Goal: Feedback & Contribution: Leave review/rating

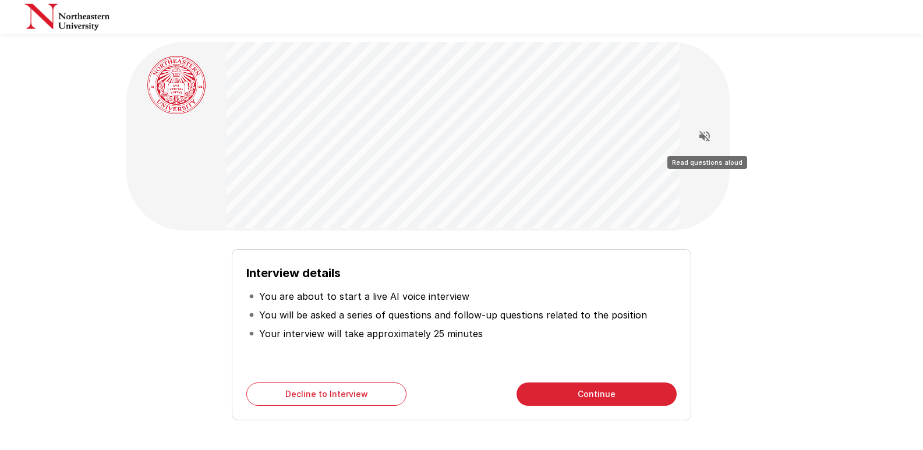
click at [703, 140] on icon "Read questions aloud" at bounding box center [704, 136] width 14 height 14
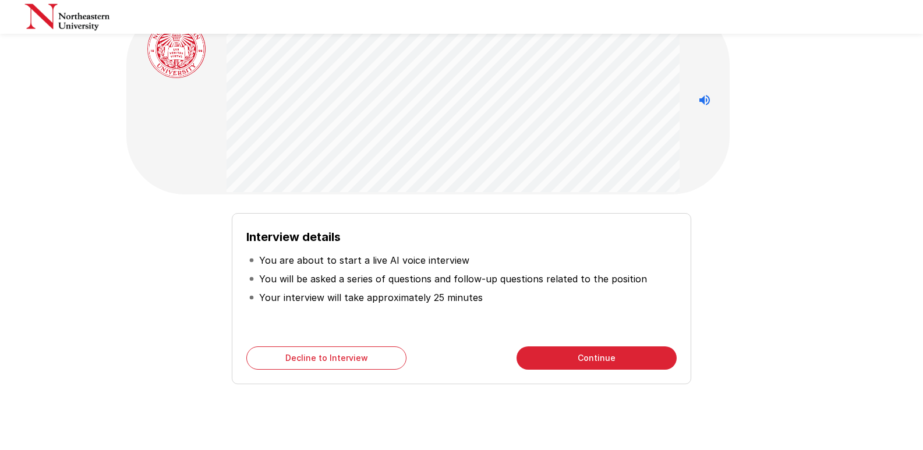
scroll to position [37, 0]
click at [607, 350] on button "Continue" at bounding box center [596, 356] width 160 height 23
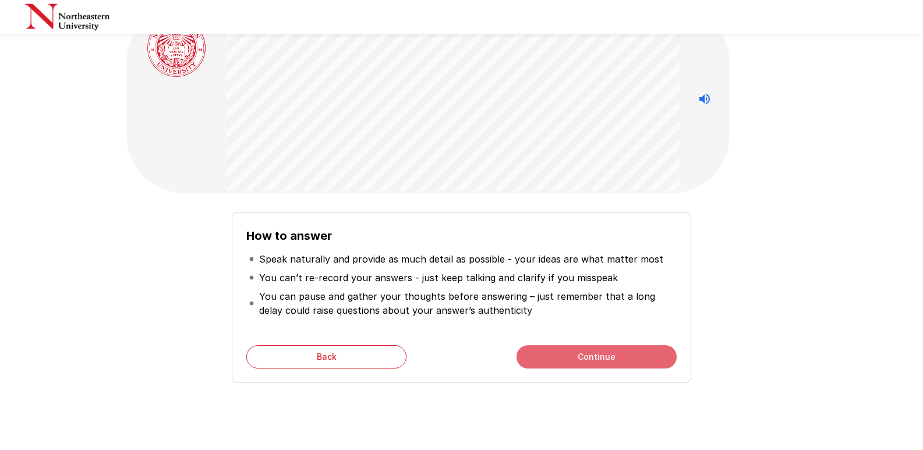
click at [607, 350] on button "Continue" at bounding box center [596, 356] width 160 height 23
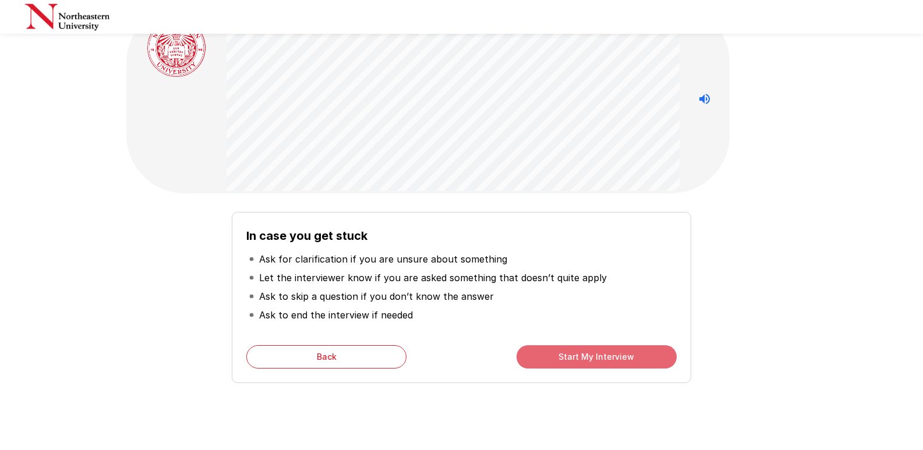
click at [563, 359] on button "Start My Interview" at bounding box center [596, 356] width 160 height 23
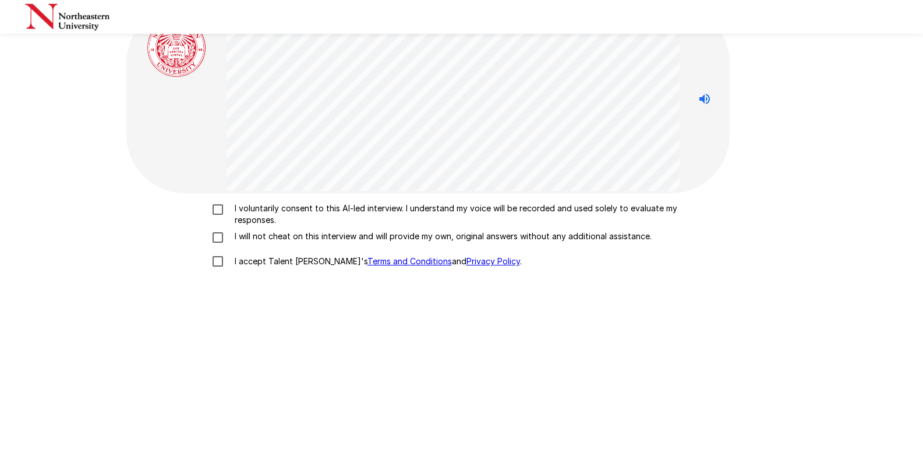
click at [282, 200] on div "I voluntarily consent to this AI-led interview. I understand my voice will be r…" at bounding box center [461, 346] width 670 height 306
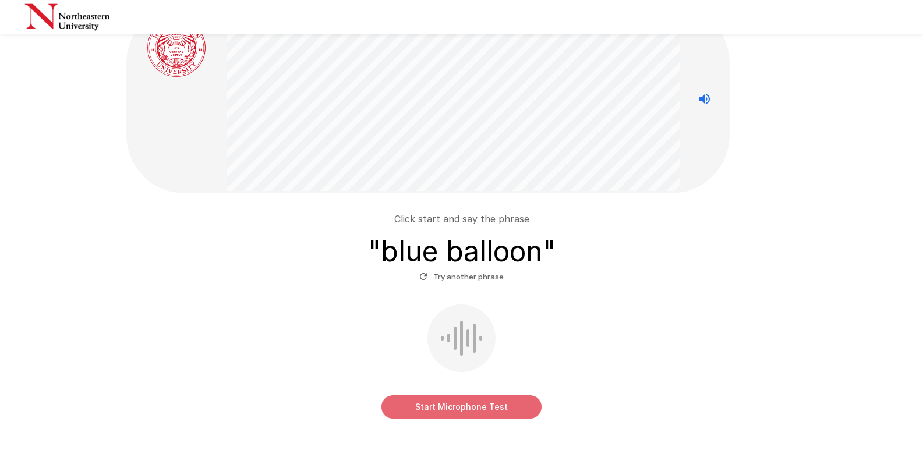
click at [481, 409] on button "Start Microphone Test" at bounding box center [461, 406] width 160 height 23
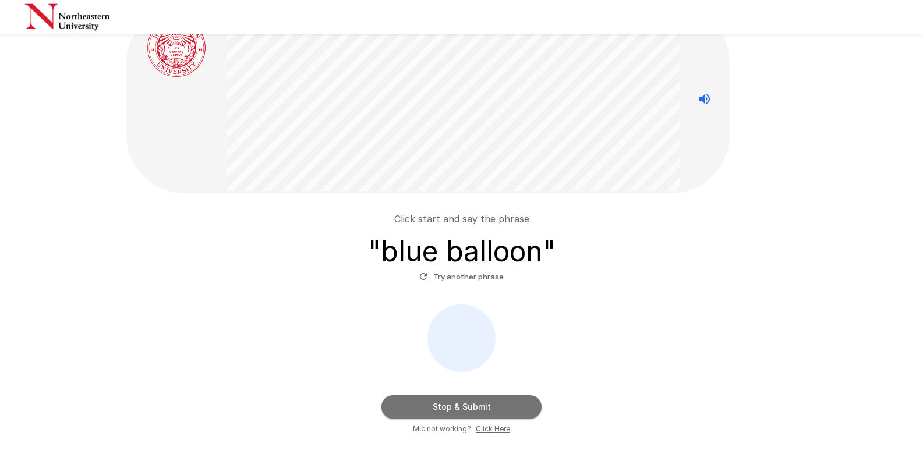
click at [481, 409] on button "Stop & Submit" at bounding box center [461, 406] width 160 height 23
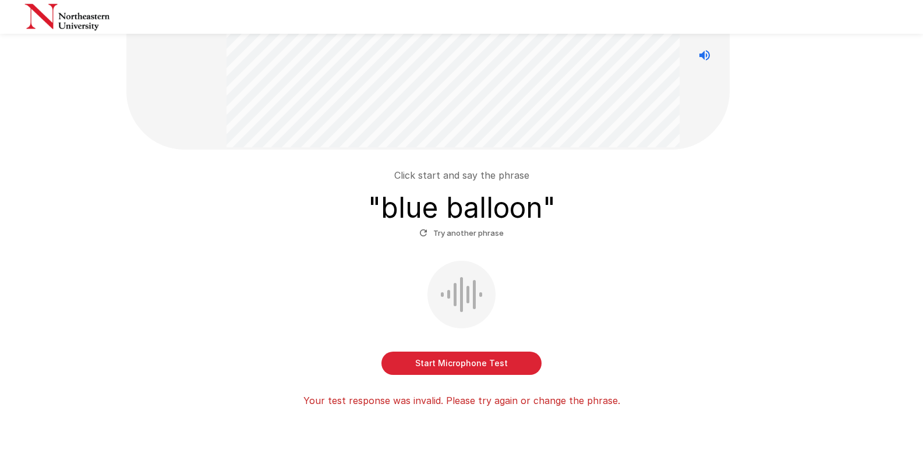
scroll to position [83, 0]
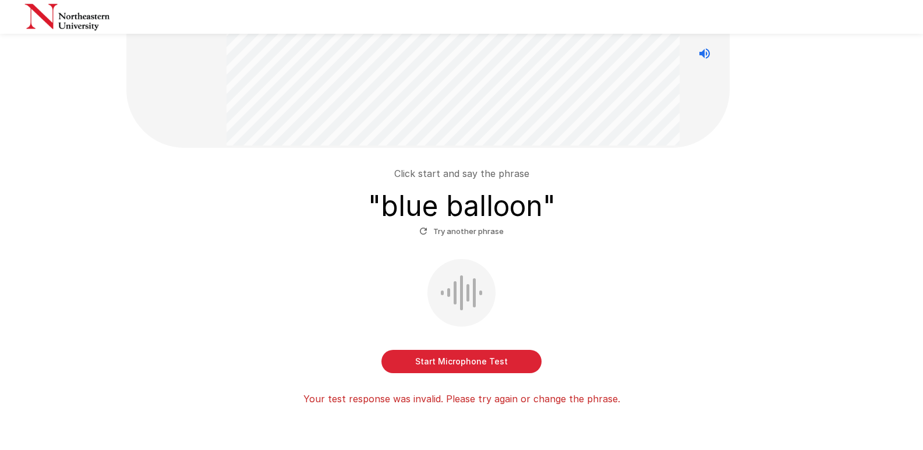
click at [463, 363] on button "Start Microphone Test" at bounding box center [461, 361] width 160 height 23
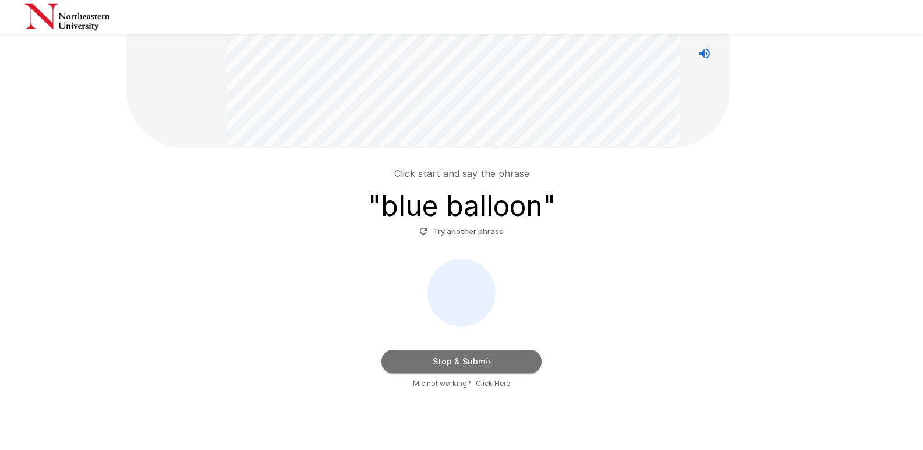
click at [463, 363] on button "Stop & Submit" at bounding box center [461, 361] width 160 height 23
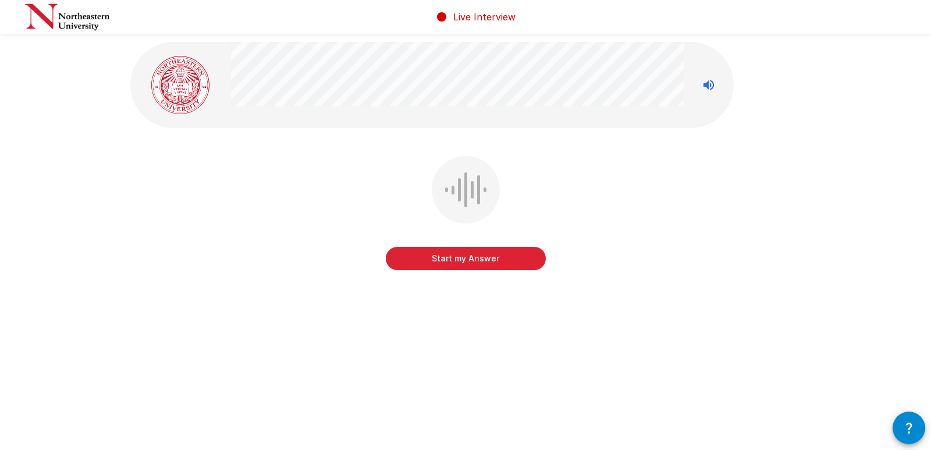
drag, startPoint x: 512, startPoint y: 279, endPoint x: 510, endPoint y: 268, distance: 11.1
click at [510, 268] on div "Start my Answer" at bounding box center [465, 221] width 670 height 131
click at [510, 268] on button "Start my Answer" at bounding box center [466, 258] width 160 height 23
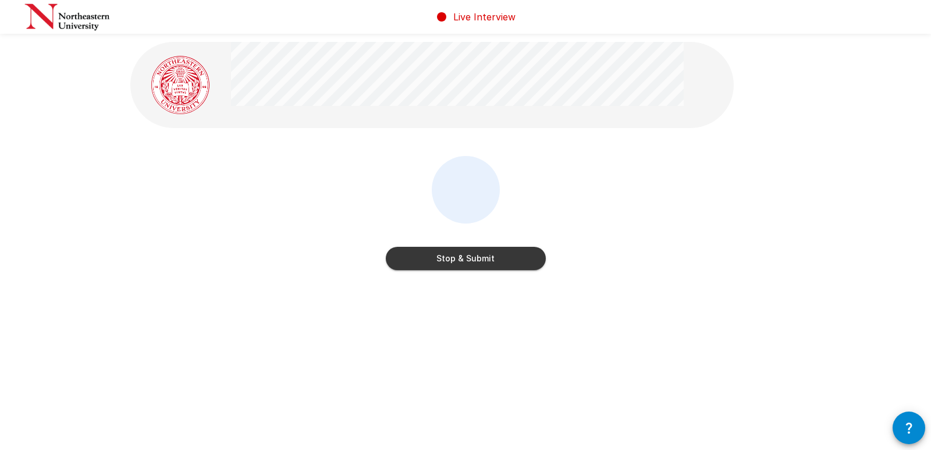
click at [510, 260] on button "Stop & Submit" at bounding box center [466, 258] width 160 height 23
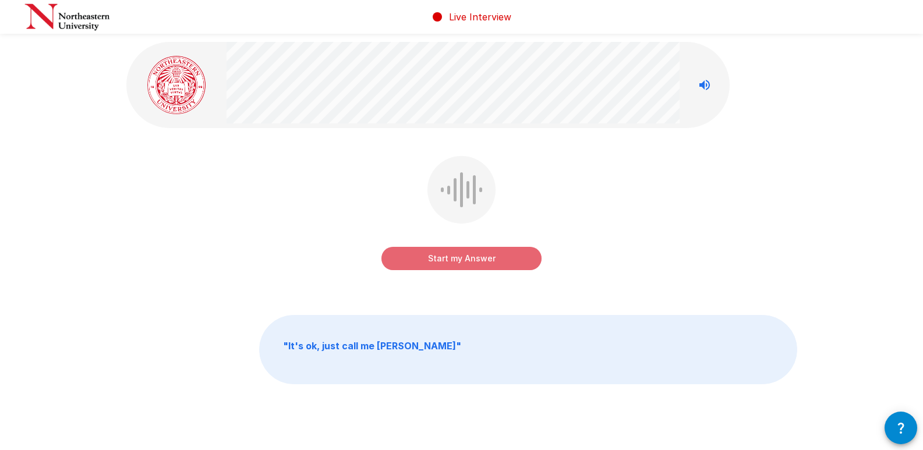
click at [514, 263] on button "Start my Answer" at bounding box center [461, 258] width 160 height 23
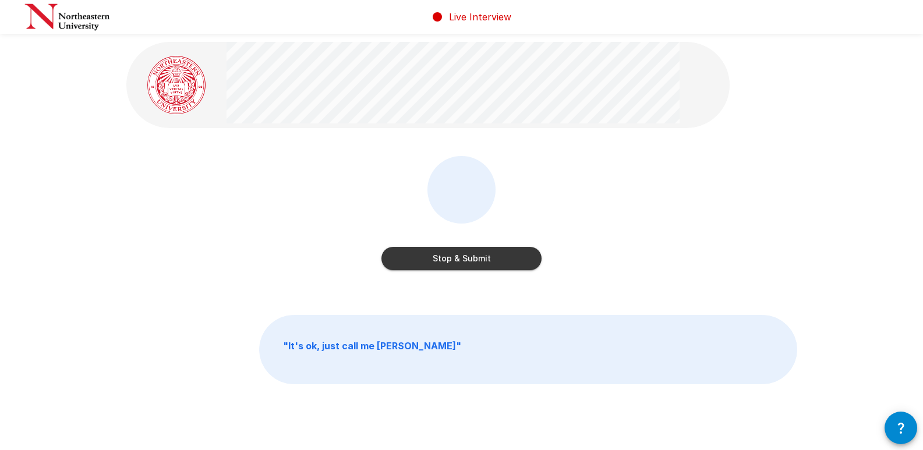
click at [487, 263] on button "Stop & Submit" at bounding box center [461, 258] width 160 height 23
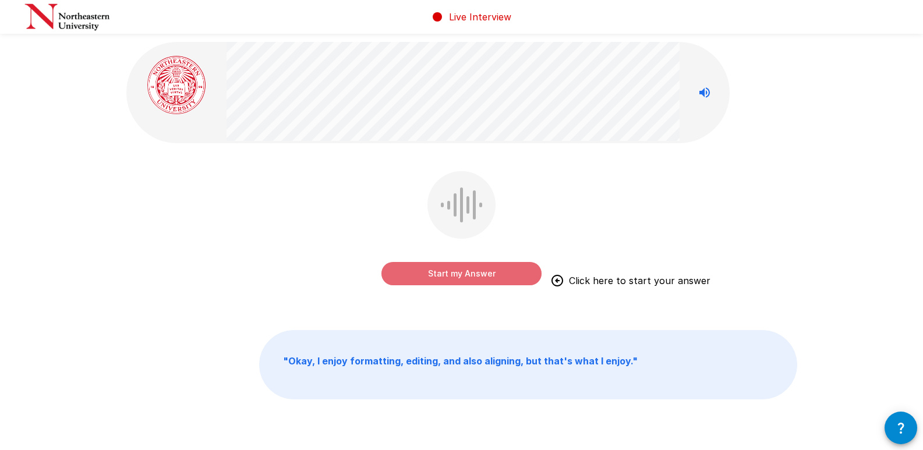
click at [484, 274] on button "Start my Answer" at bounding box center [461, 273] width 160 height 23
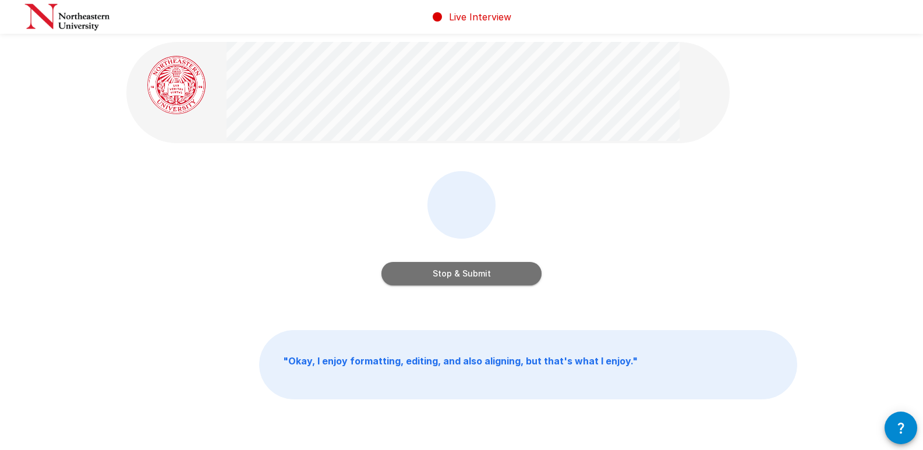
click at [484, 279] on button "Stop & Submit" at bounding box center [461, 273] width 160 height 23
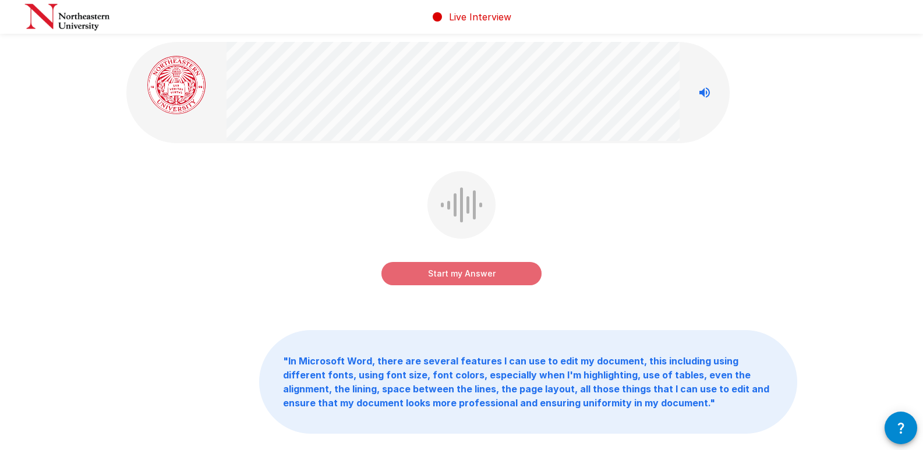
click at [486, 274] on button "Start my Answer" at bounding box center [461, 273] width 160 height 23
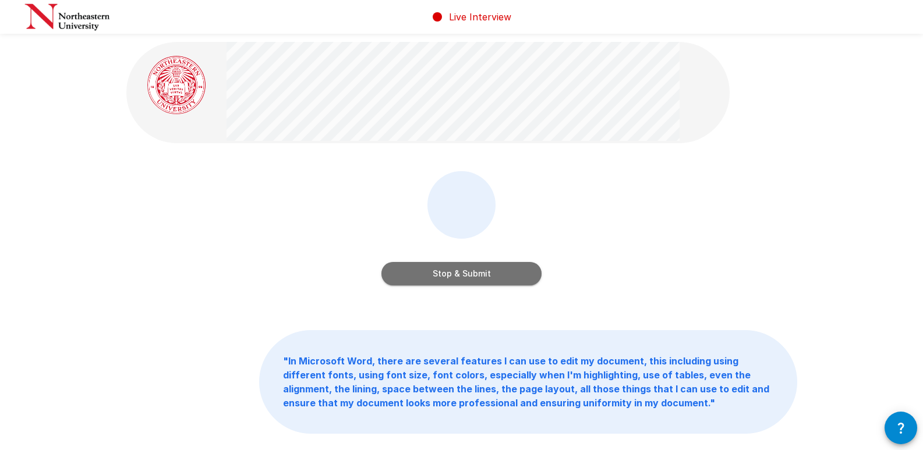
click at [455, 277] on button "Stop & Submit" at bounding box center [461, 273] width 160 height 23
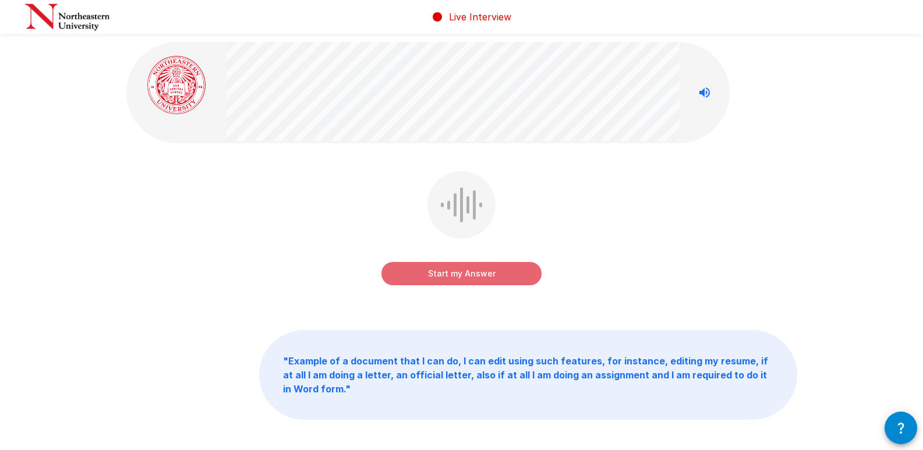
click at [455, 277] on button "Start my Answer" at bounding box center [461, 273] width 160 height 23
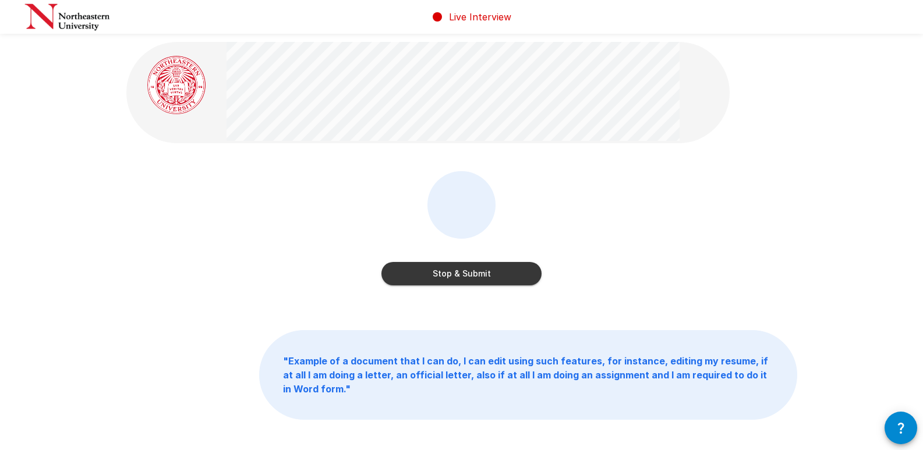
click at [455, 277] on button "Stop & Submit" at bounding box center [461, 273] width 160 height 23
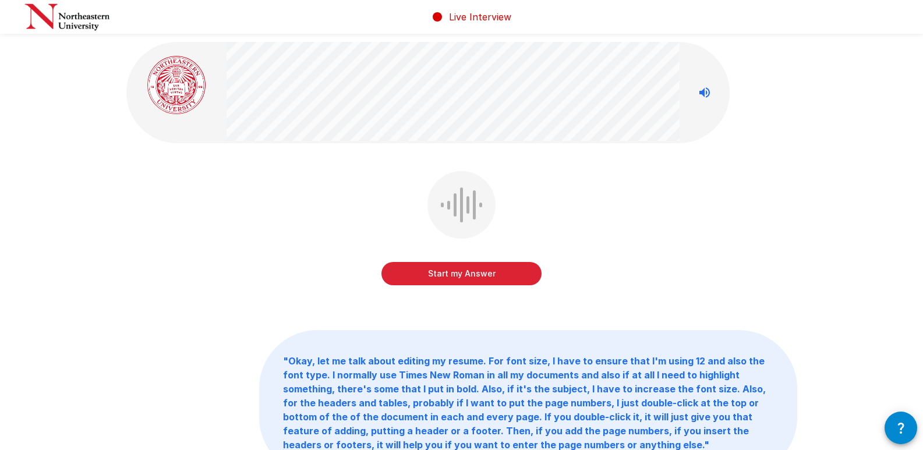
click at [455, 277] on button "Start my Answer" at bounding box center [461, 273] width 160 height 23
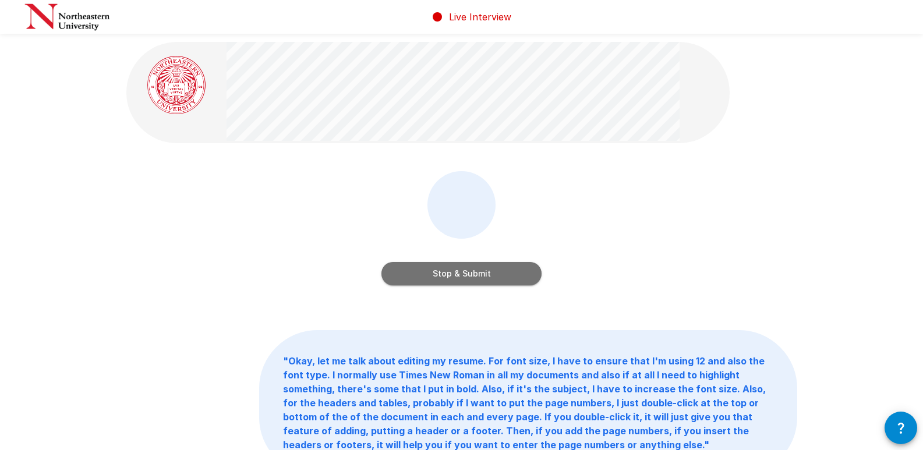
click at [455, 277] on button "Stop & Submit" at bounding box center [461, 273] width 160 height 23
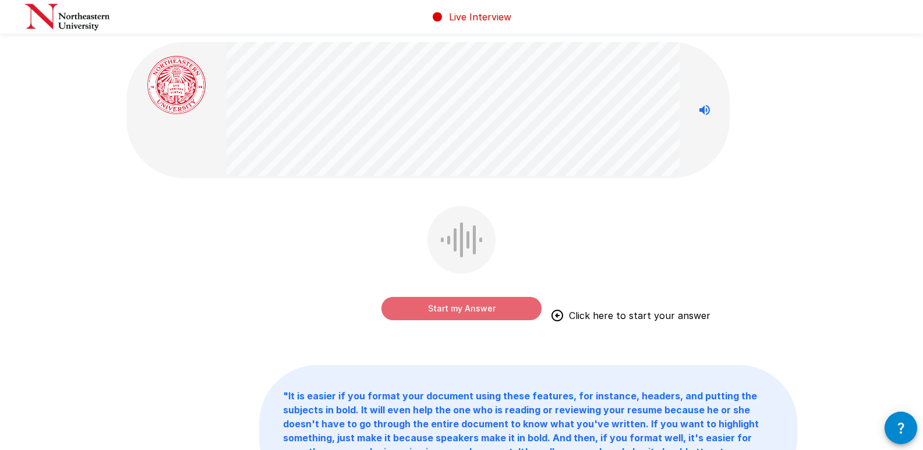
click at [464, 304] on button "Start my Answer" at bounding box center [461, 308] width 160 height 23
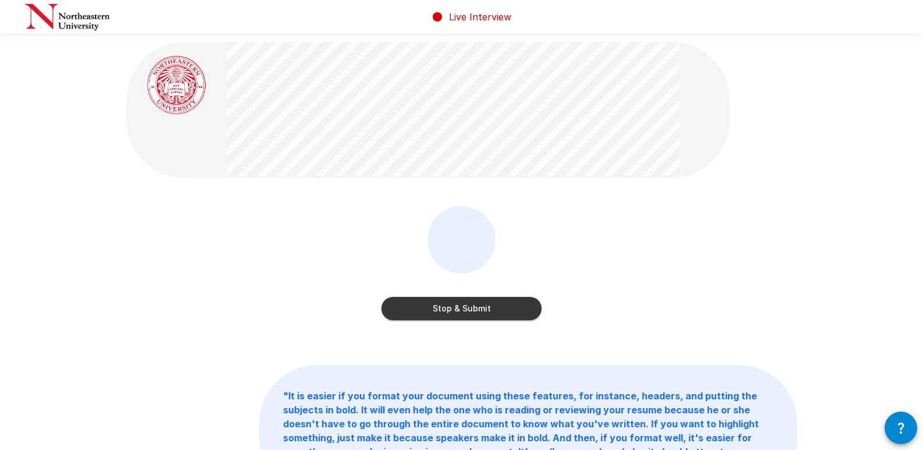
click at [464, 304] on button "Stop & Submit" at bounding box center [461, 308] width 160 height 23
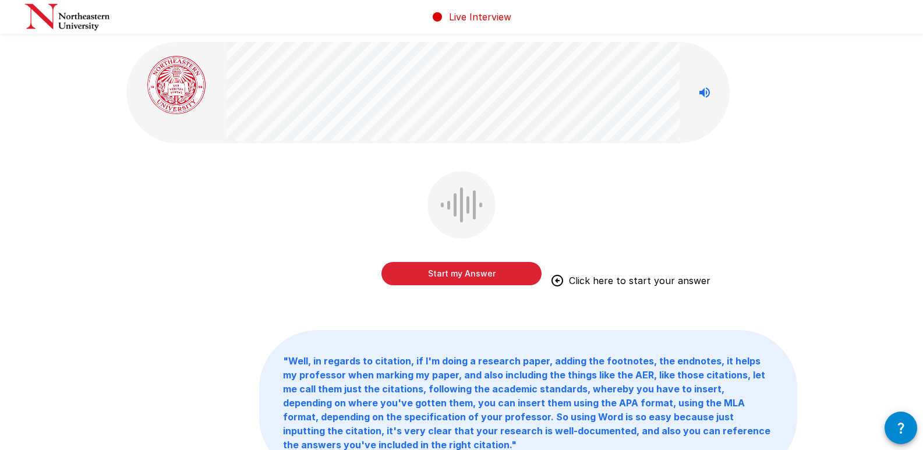
click at [466, 281] on button "Start my Answer" at bounding box center [461, 273] width 160 height 23
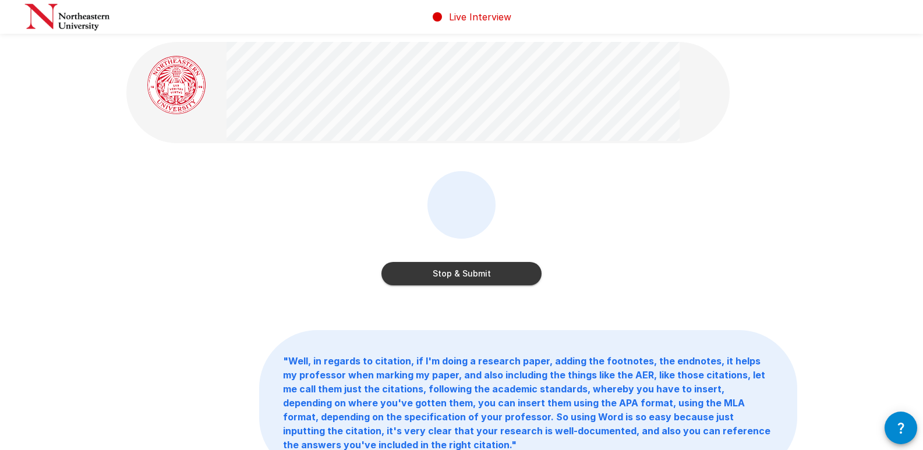
click at [467, 281] on button "Stop & Submit" at bounding box center [461, 273] width 160 height 23
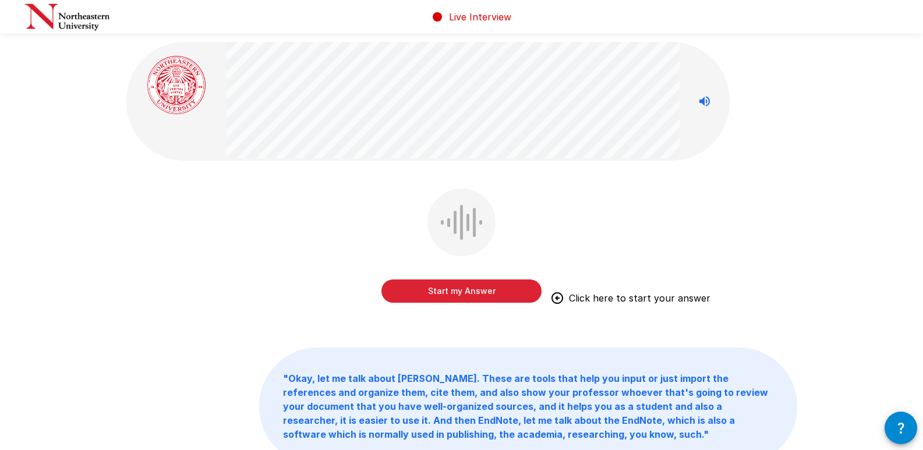
click at [451, 293] on button "Start my Answer" at bounding box center [461, 290] width 160 height 23
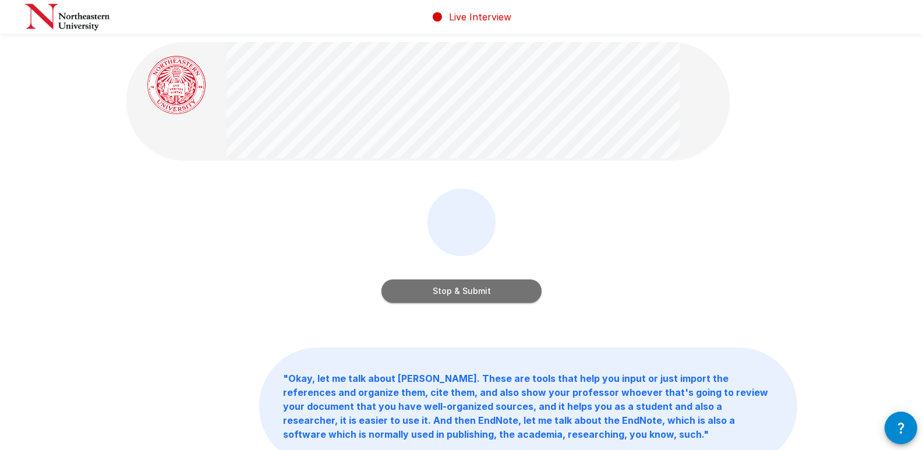
click at [451, 293] on button "Stop & Submit" at bounding box center [461, 290] width 160 height 23
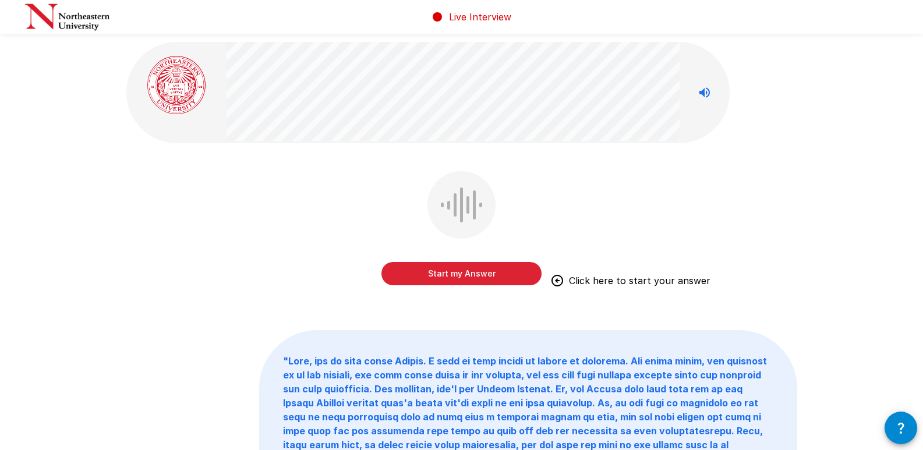
click at [457, 282] on button "Start my Answer" at bounding box center [461, 273] width 160 height 23
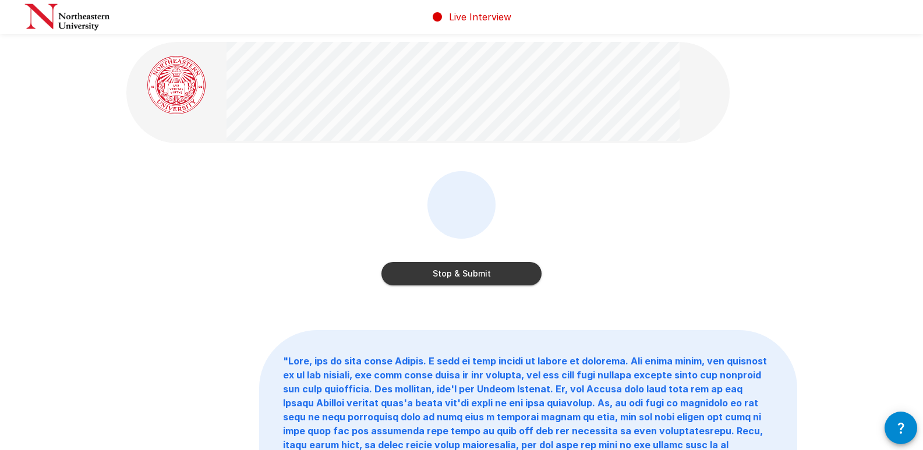
click at [457, 282] on button "Stop & Submit" at bounding box center [461, 273] width 160 height 23
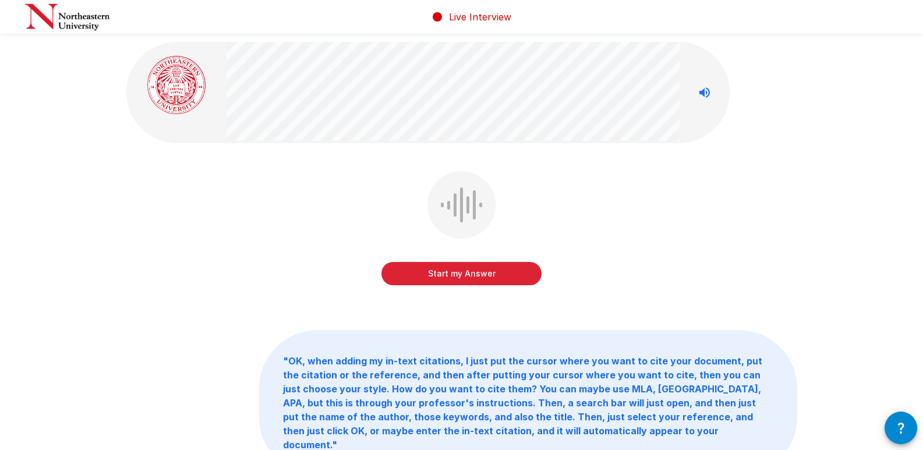
click at [457, 282] on button "Start my Answer" at bounding box center [461, 273] width 160 height 23
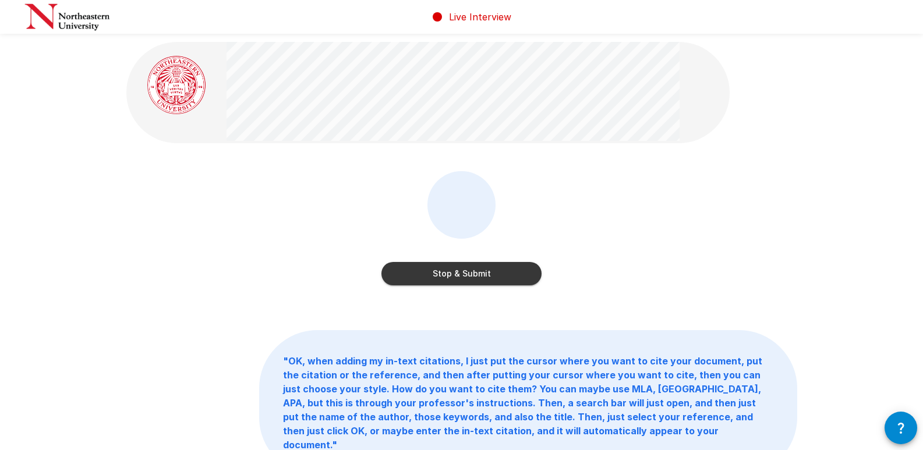
click at [457, 282] on button "Stop & Submit" at bounding box center [461, 273] width 160 height 23
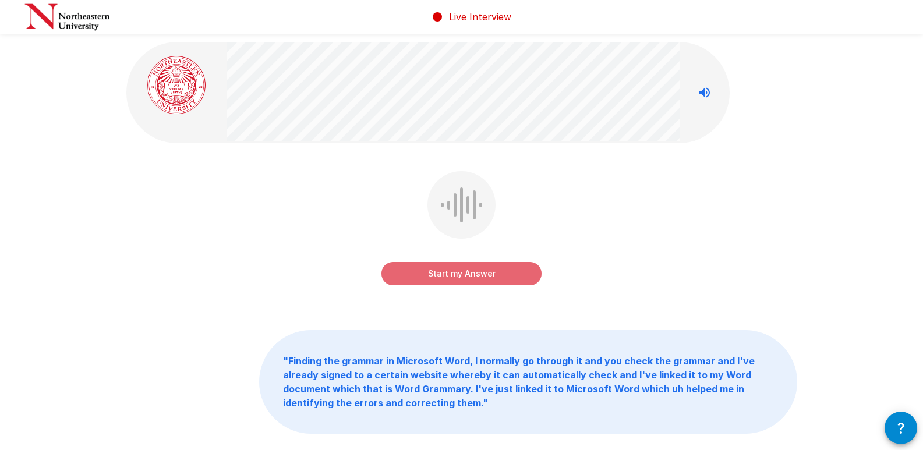
click at [455, 276] on button "Start my Answer" at bounding box center [461, 273] width 160 height 23
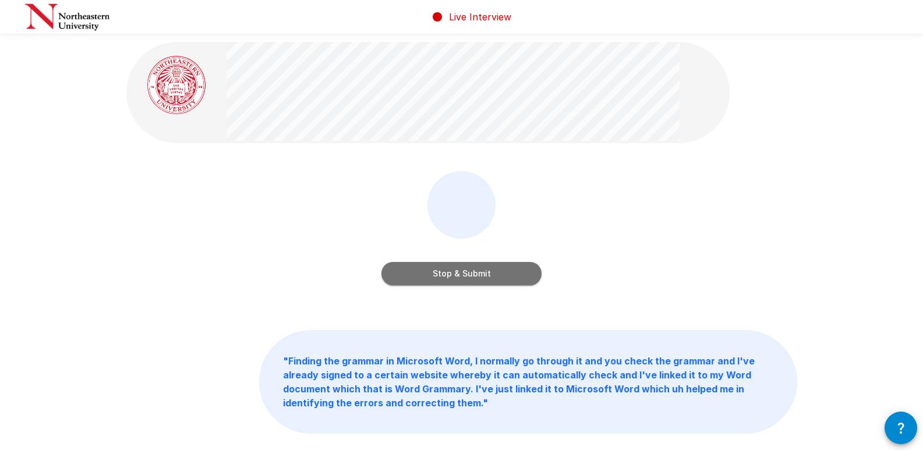
click at [455, 276] on button "Stop & Submit" at bounding box center [461, 273] width 160 height 23
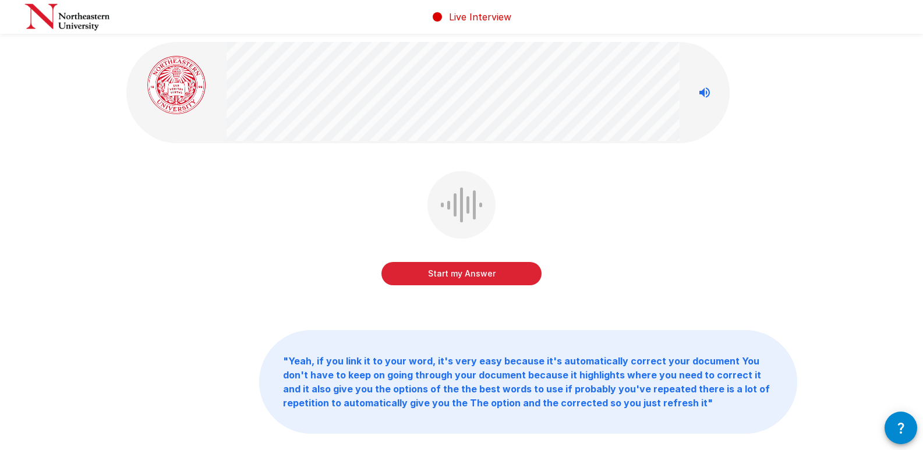
click at [455, 275] on button "Start my Answer" at bounding box center [461, 273] width 160 height 23
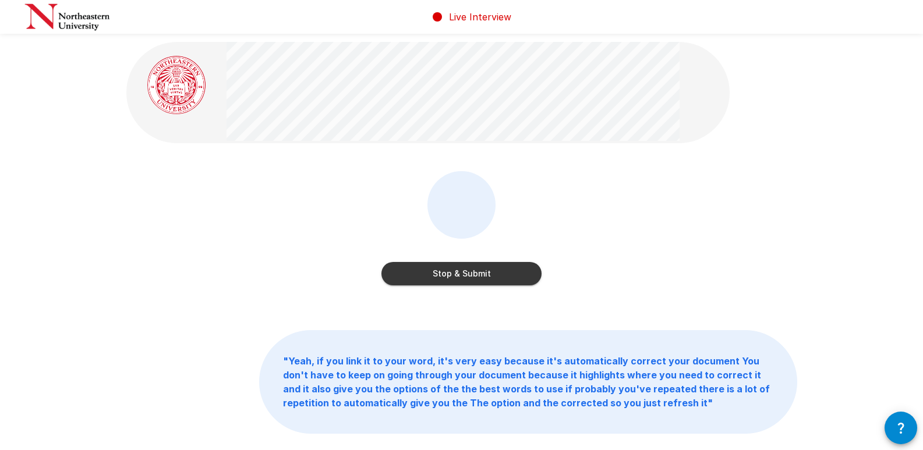
click at [455, 275] on button "Stop & Submit" at bounding box center [461, 273] width 160 height 23
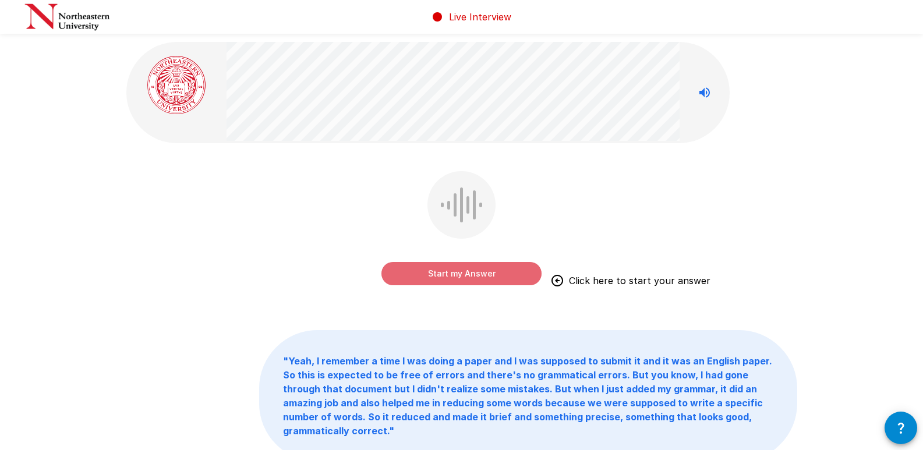
click at [455, 275] on button "Start my Answer" at bounding box center [461, 273] width 160 height 23
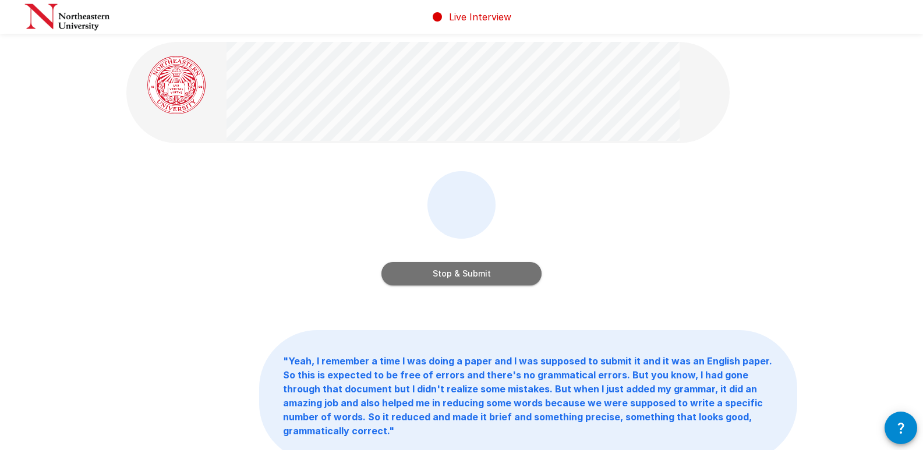
click at [455, 275] on button "Stop & Submit" at bounding box center [461, 273] width 160 height 23
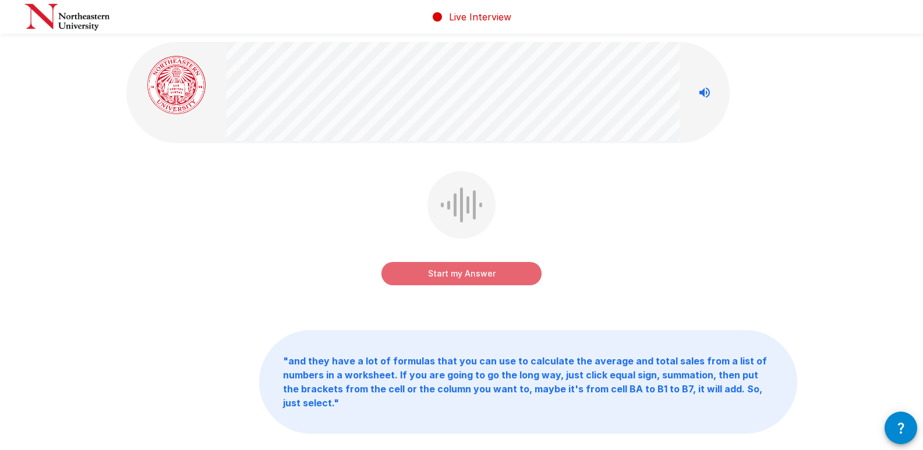
click at [455, 275] on button "Start my Answer" at bounding box center [461, 273] width 160 height 23
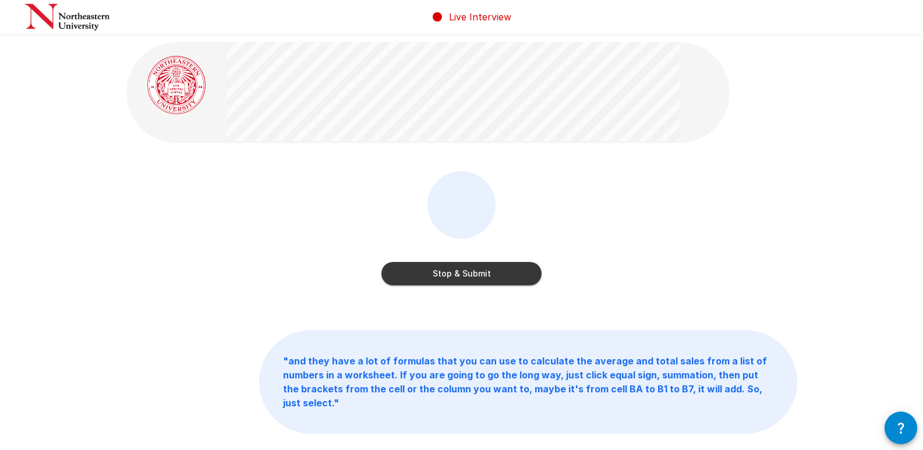
click at [455, 275] on button "Stop & Submit" at bounding box center [461, 273] width 160 height 23
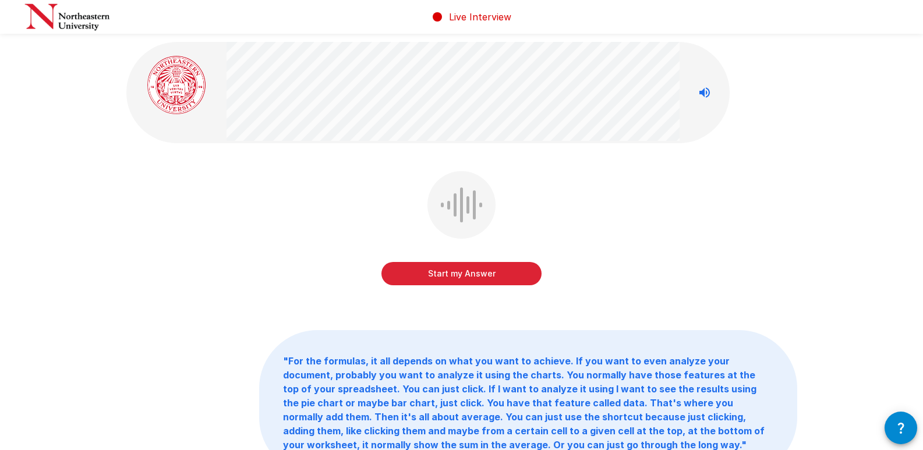
click at [442, 260] on div "Start my Answer" at bounding box center [461, 262] width 160 height 47
click at [441, 274] on button "Start my Answer" at bounding box center [461, 273] width 160 height 23
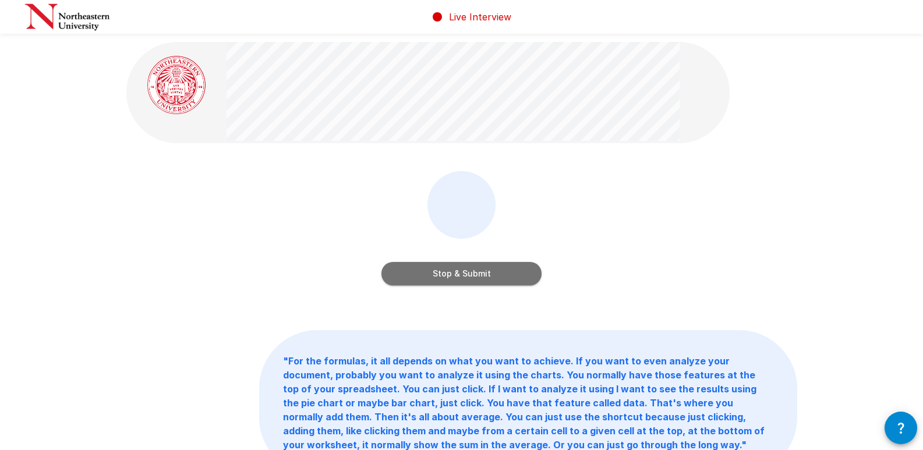
click at [441, 274] on button "Stop & Submit" at bounding box center [461, 273] width 160 height 23
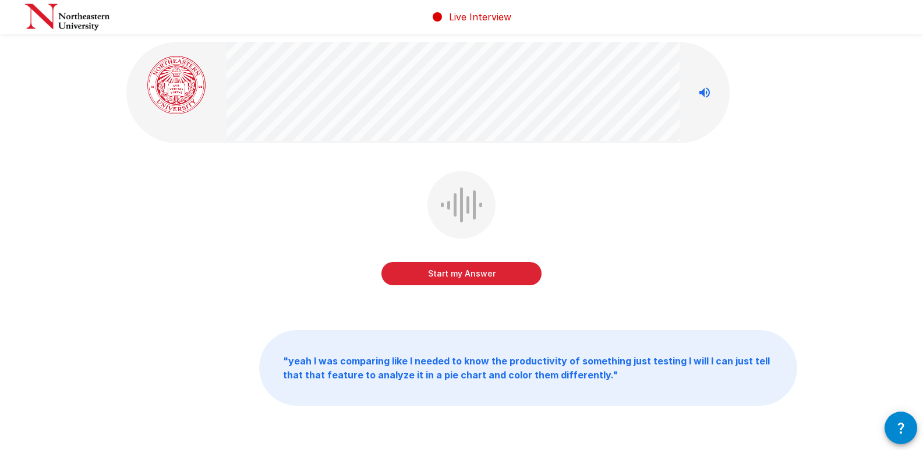
click at [441, 274] on button "Start my Answer" at bounding box center [461, 273] width 160 height 23
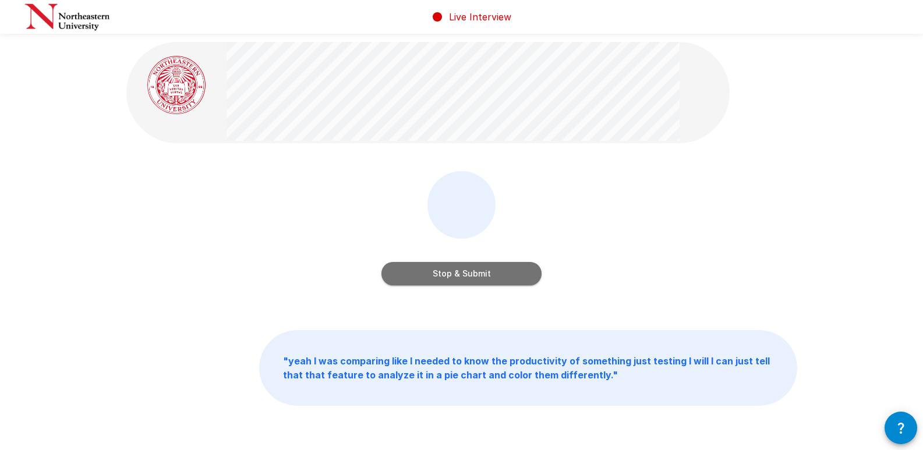
click at [441, 274] on button "Stop & Submit" at bounding box center [461, 273] width 160 height 23
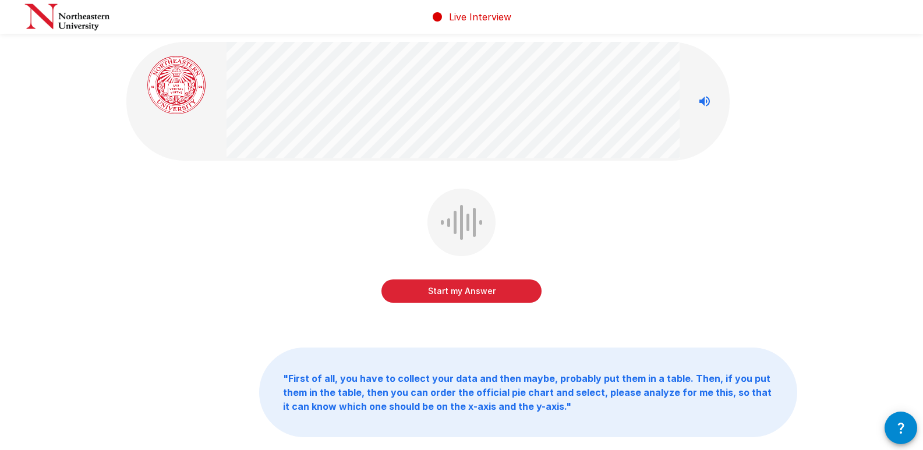
click at [441, 274] on div "Start my Answer" at bounding box center [461, 279] width 160 height 47
click at [436, 300] on button "Start my Answer" at bounding box center [461, 290] width 160 height 23
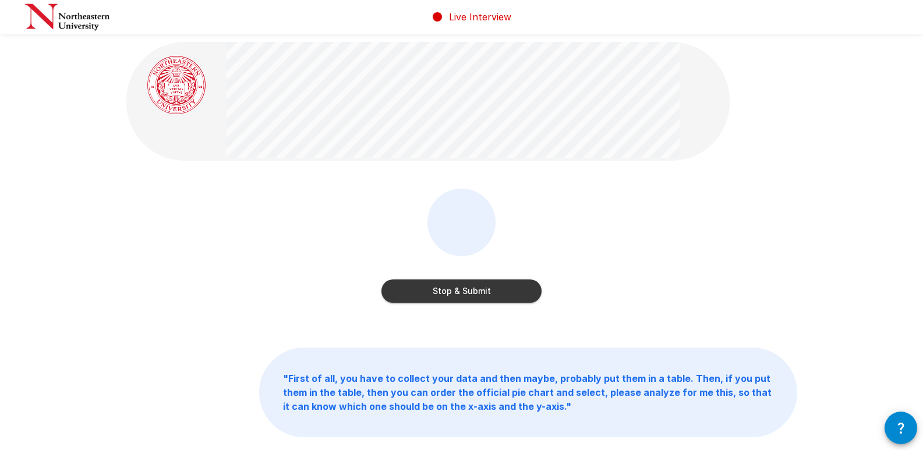
click at [436, 300] on button "Stop & Submit" at bounding box center [461, 290] width 160 height 23
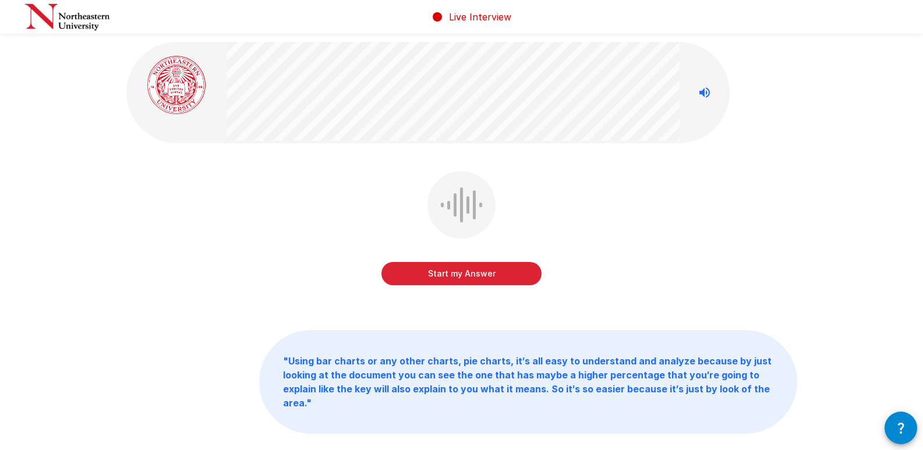
click at [437, 301] on div "Start my Answer" at bounding box center [461, 236] width 670 height 131
click at [435, 285] on button "Start my Answer" at bounding box center [461, 273] width 160 height 23
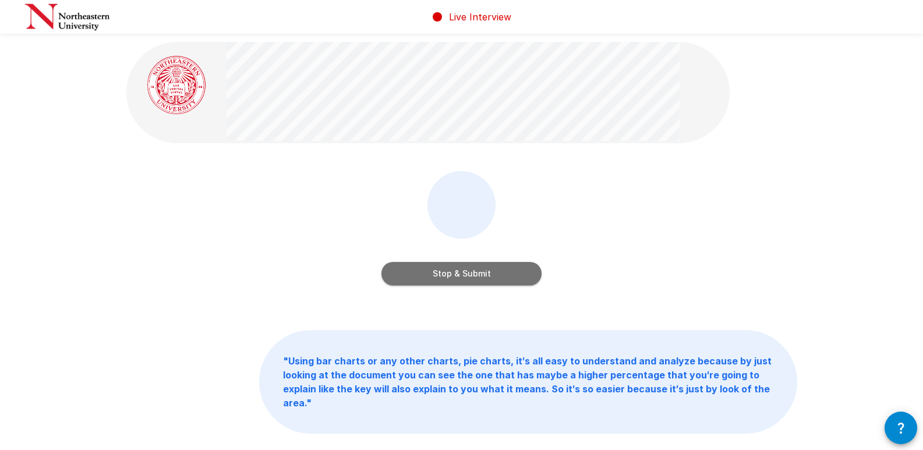
click at [435, 285] on button "Stop & Submit" at bounding box center [461, 273] width 160 height 23
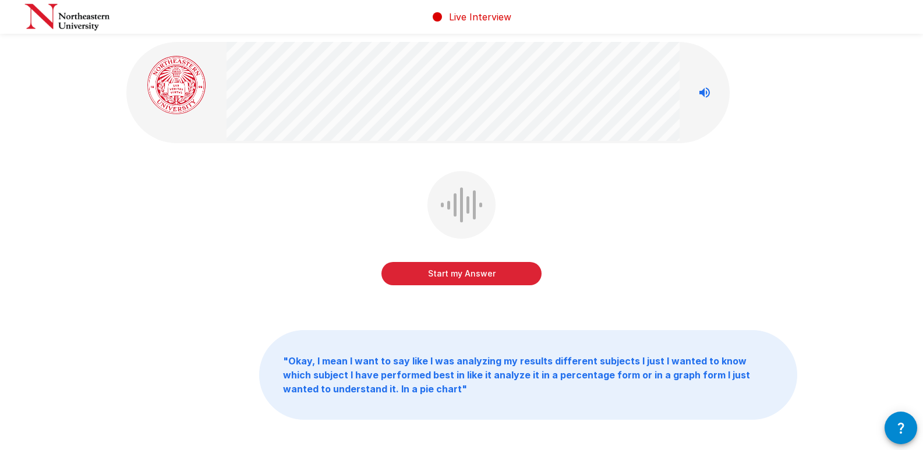
click at [435, 278] on button "Start my Answer" at bounding box center [461, 273] width 160 height 23
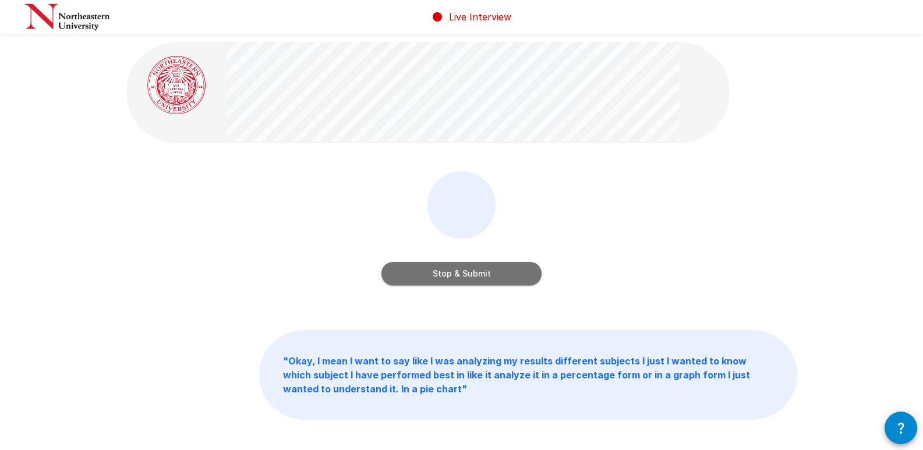
click at [435, 278] on button "Stop & Submit" at bounding box center [461, 273] width 160 height 23
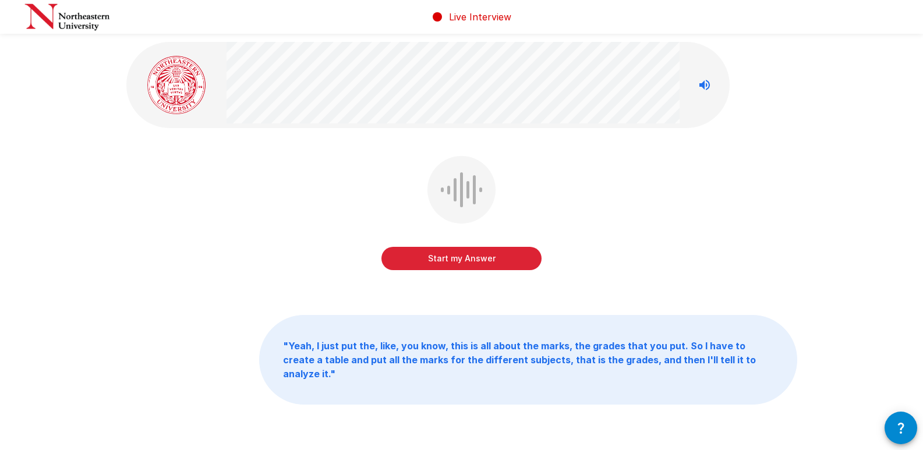
click at [437, 275] on div "Start my Answer" at bounding box center [461, 221] width 670 height 131
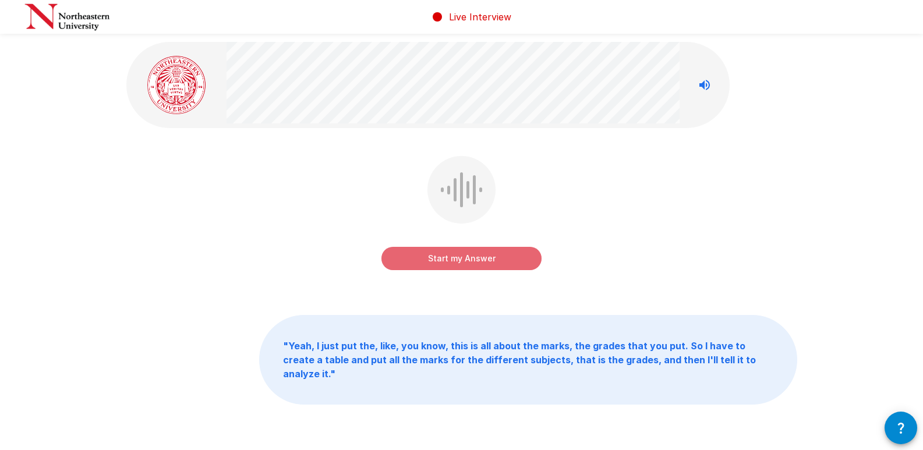
click at [439, 261] on button "Start my Answer" at bounding box center [461, 258] width 160 height 23
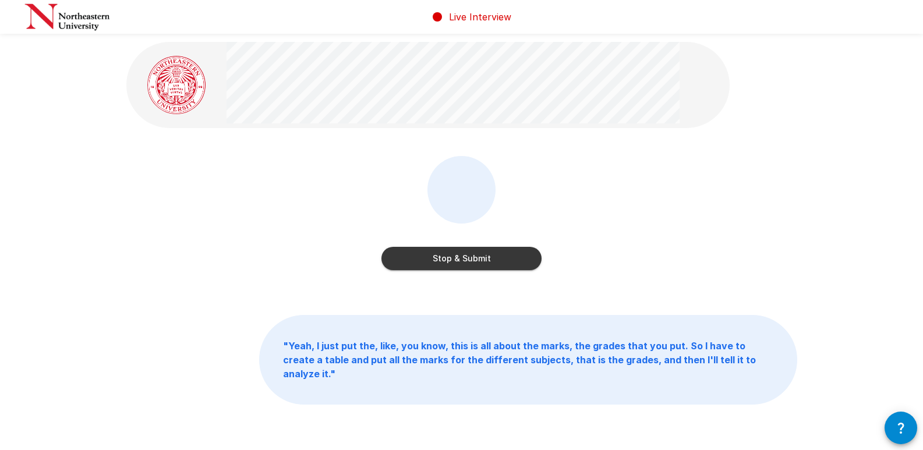
click at [439, 261] on button "Stop & Submit" at bounding box center [461, 258] width 160 height 23
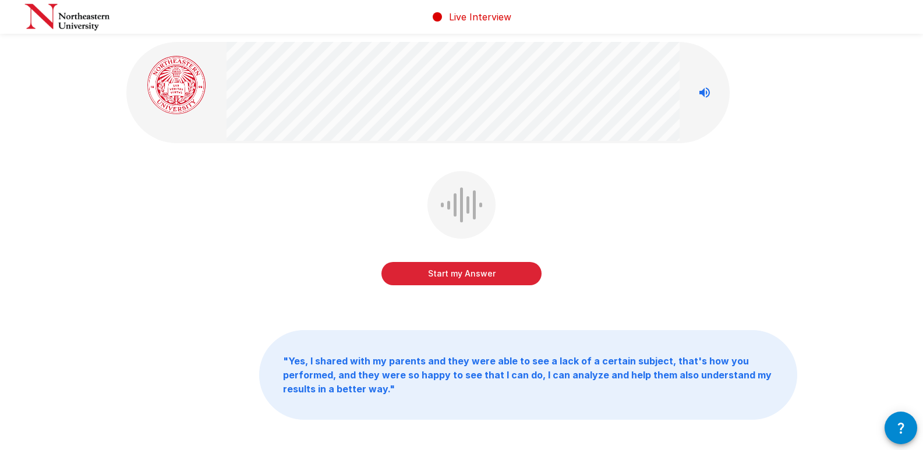
click at [449, 264] on button "Start my Answer" at bounding box center [461, 273] width 160 height 23
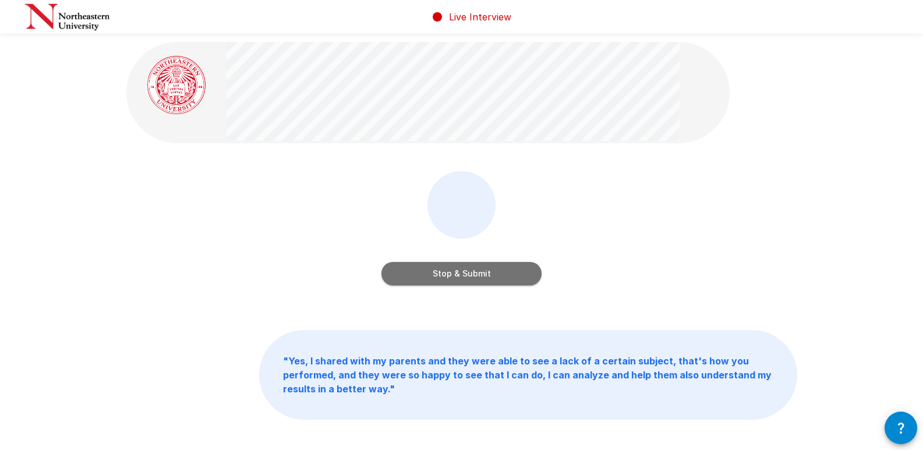
click at [449, 264] on button "Stop & Submit" at bounding box center [461, 273] width 160 height 23
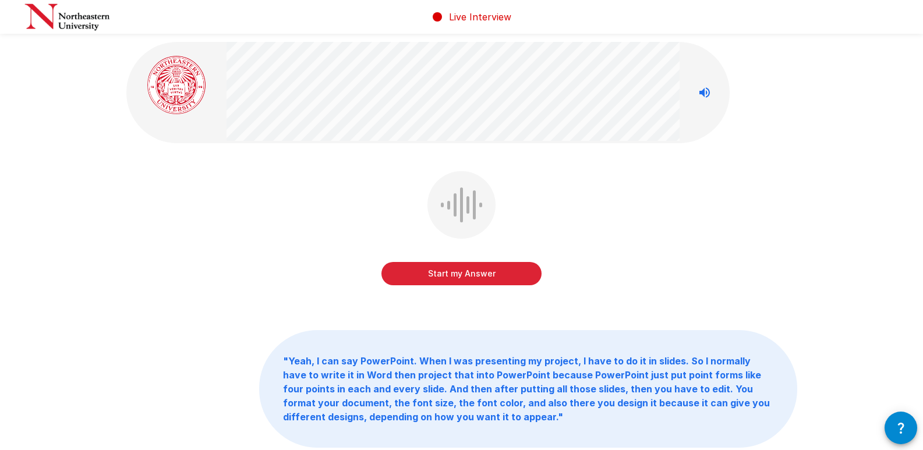
click at [449, 264] on button "Start my Answer" at bounding box center [461, 273] width 160 height 23
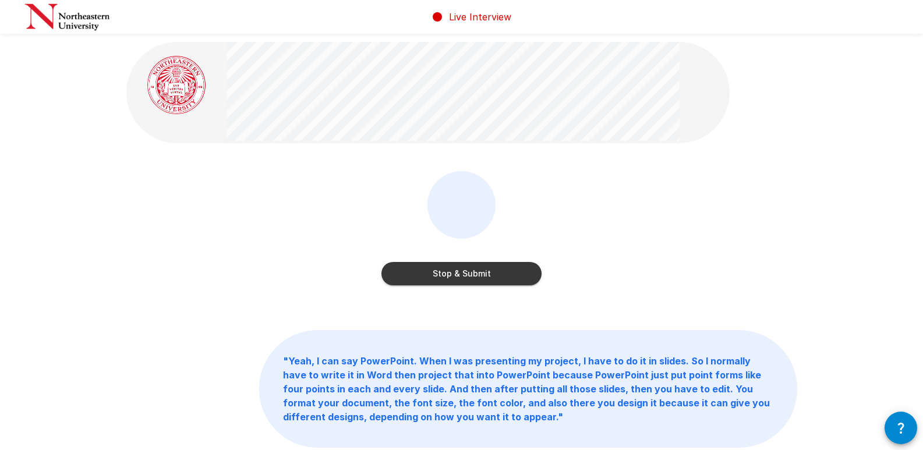
click at [450, 271] on button "Stop & Submit" at bounding box center [461, 273] width 160 height 23
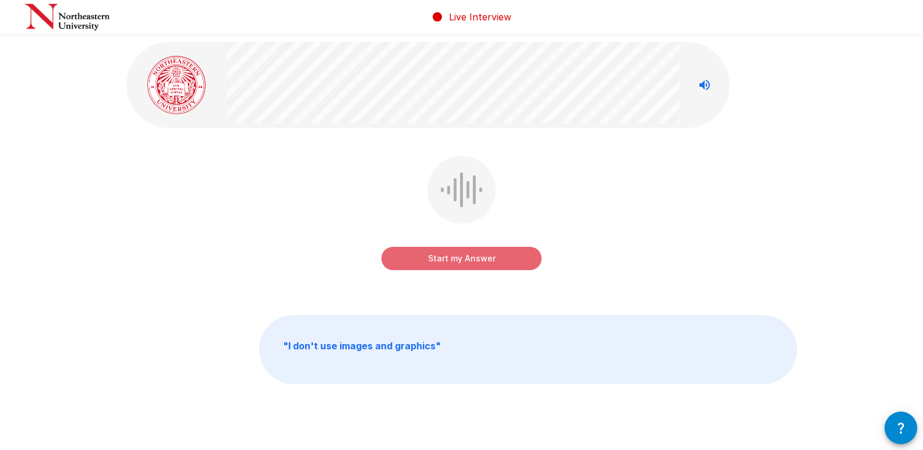
click at [455, 261] on button "Start my Answer" at bounding box center [461, 258] width 160 height 23
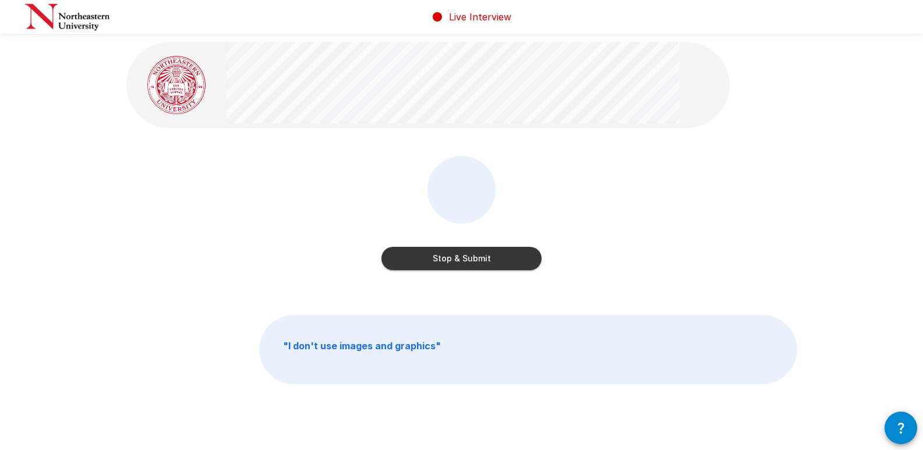
click at [455, 261] on button "Stop & Submit" at bounding box center [461, 258] width 160 height 23
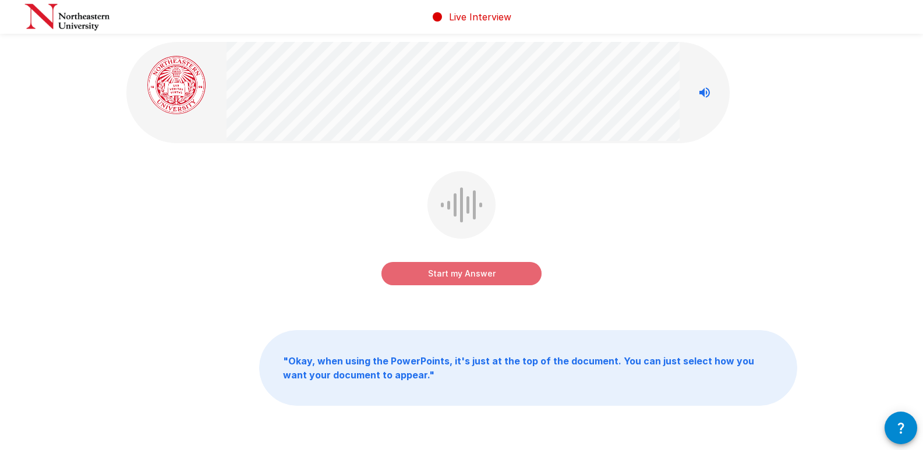
click at [457, 265] on button "Start my Answer" at bounding box center [461, 273] width 160 height 23
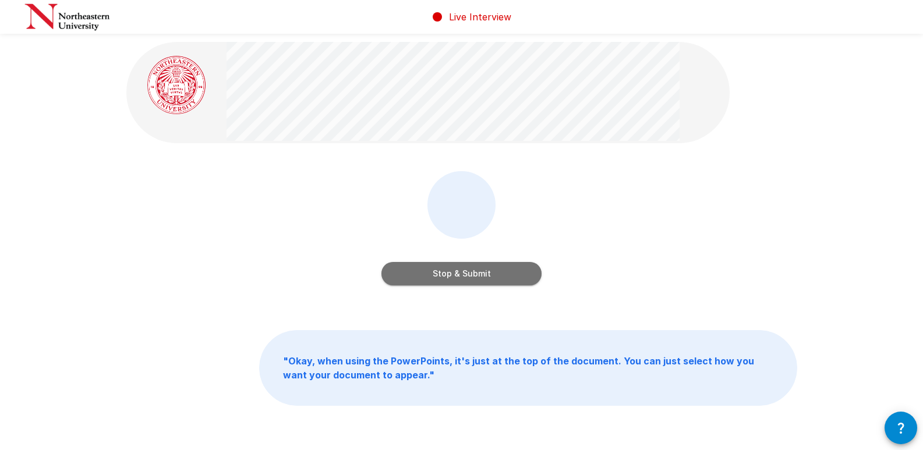
click at [457, 265] on button "Stop & Submit" at bounding box center [461, 273] width 160 height 23
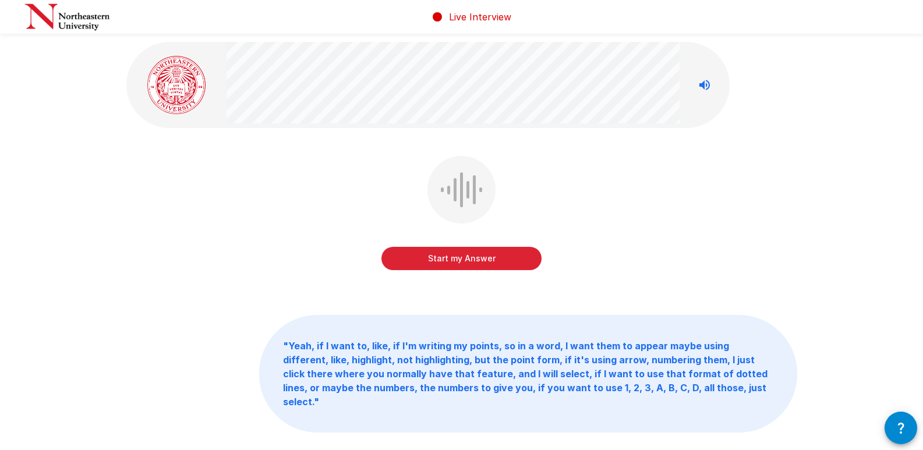
drag, startPoint x: 461, startPoint y: 277, endPoint x: 462, endPoint y: 265, distance: 11.7
click at [462, 265] on div "Start my Answer" at bounding box center [461, 221] width 670 height 131
click at [462, 265] on button "Start my Answer" at bounding box center [461, 258] width 160 height 23
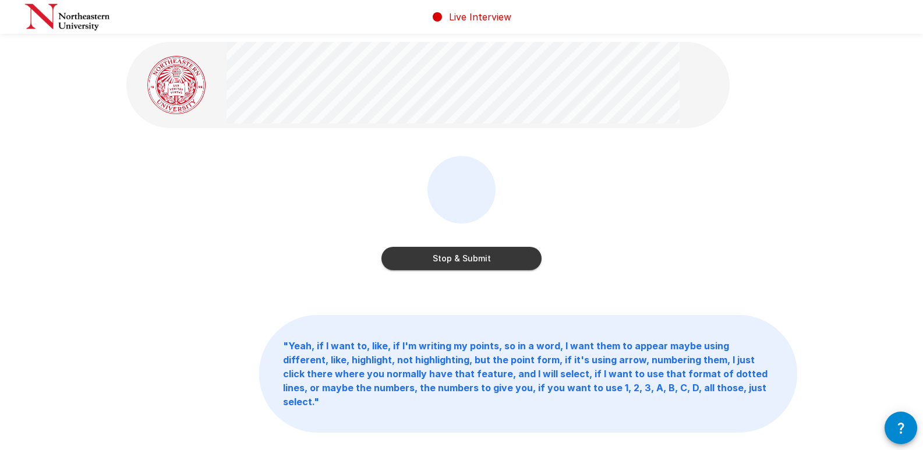
click at [466, 262] on button "Stop & Submit" at bounding box center [461, 258] width 160 height 23
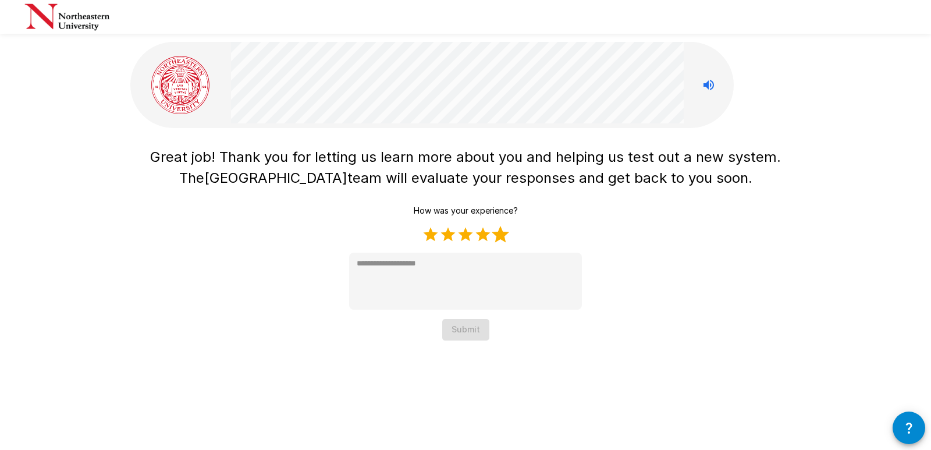
click at [501, 230] on label "5 Stars" at bounding box center [500, 234] width 17 height 17
type textarea "*"
click at [481, 330] on button "Submit" at bounding box center [465, 330] width 47 height 22
